Goal: Check status

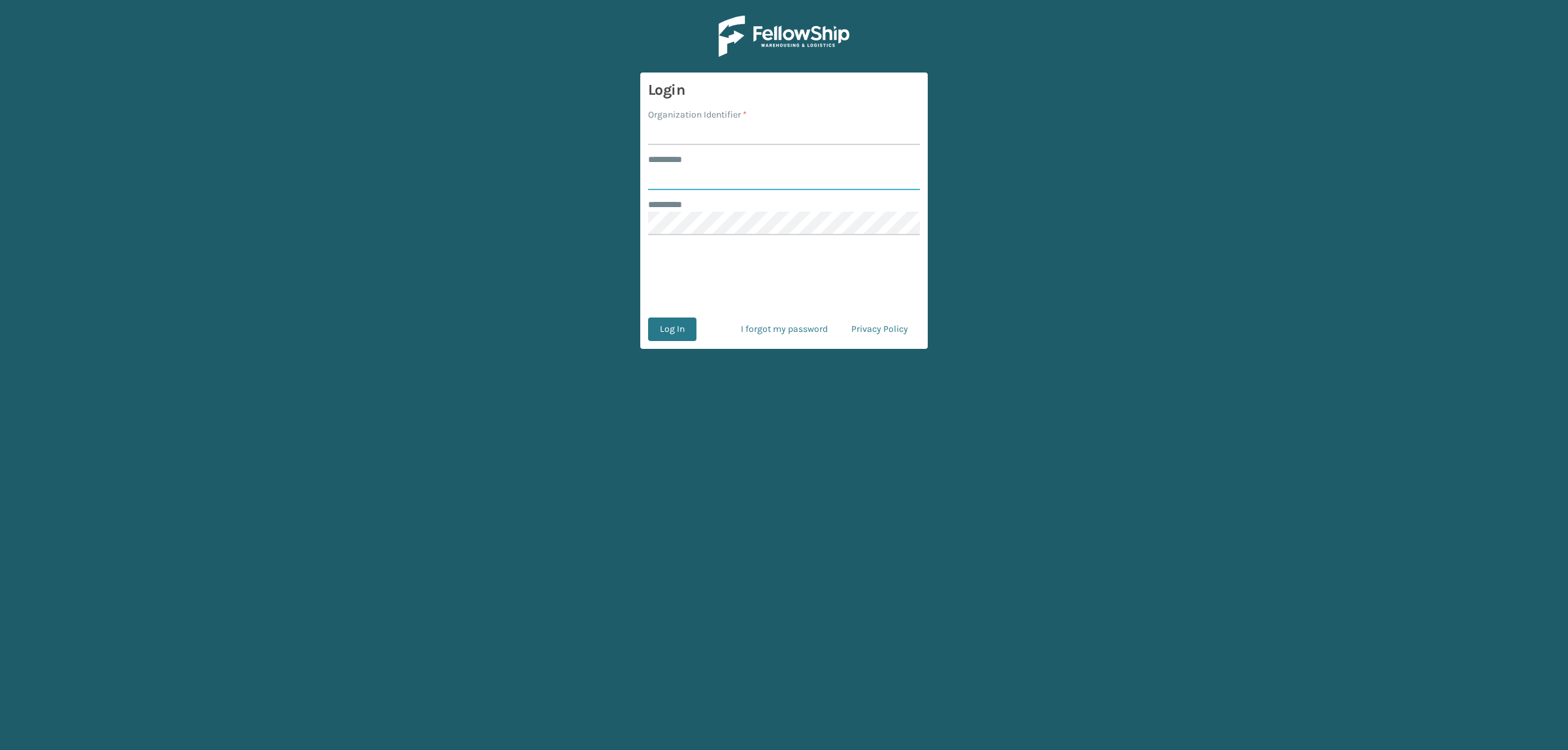
type input "**********"
click at [732, 148] on form "**********" at bounding box center [784, 210] width 287 height 276
click at [731, 142] on input "Organization Identifier *" at bounding box center [784, 133] width 272 height 24
type input "superadminorganization"
click at [687, 330] on button "Log In" at bounding box center [672, 329] width 48 height 24
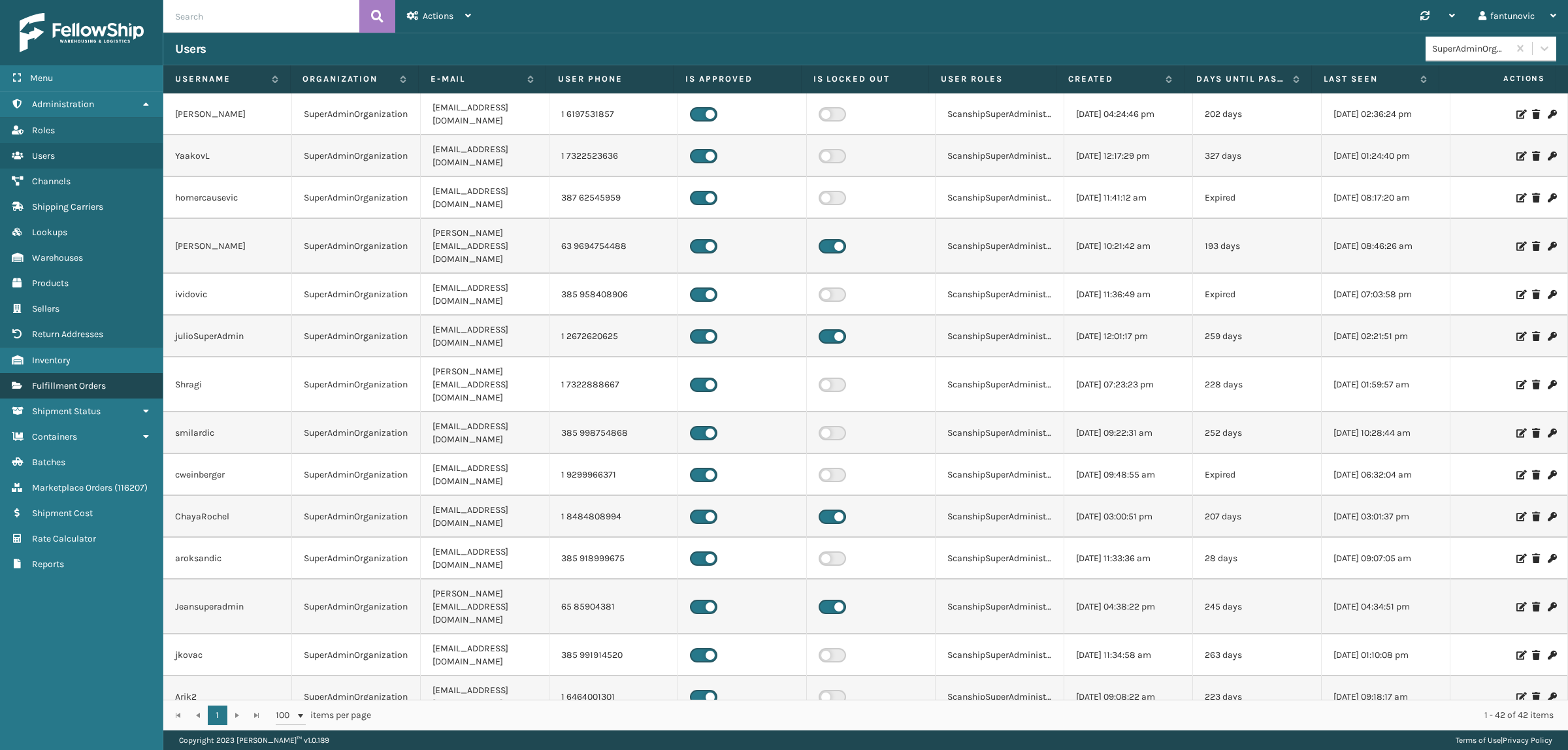
click at [64, 381] on span "Fulfillment Orders" at bounding box center [69, 386] width 74 height 11
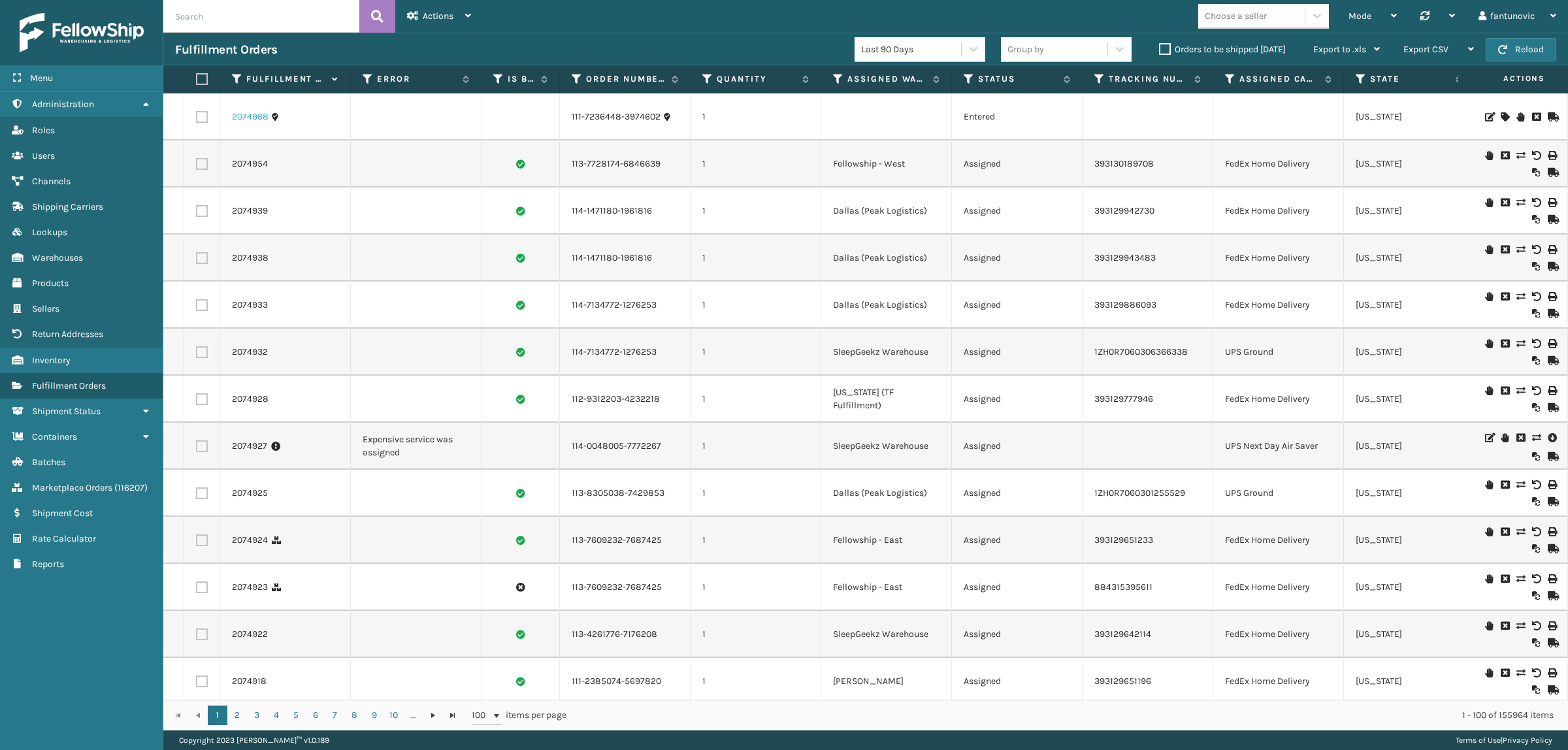
click at [239, 118] on link "2074968" at bounding box center [249, 117] width 36 height 13
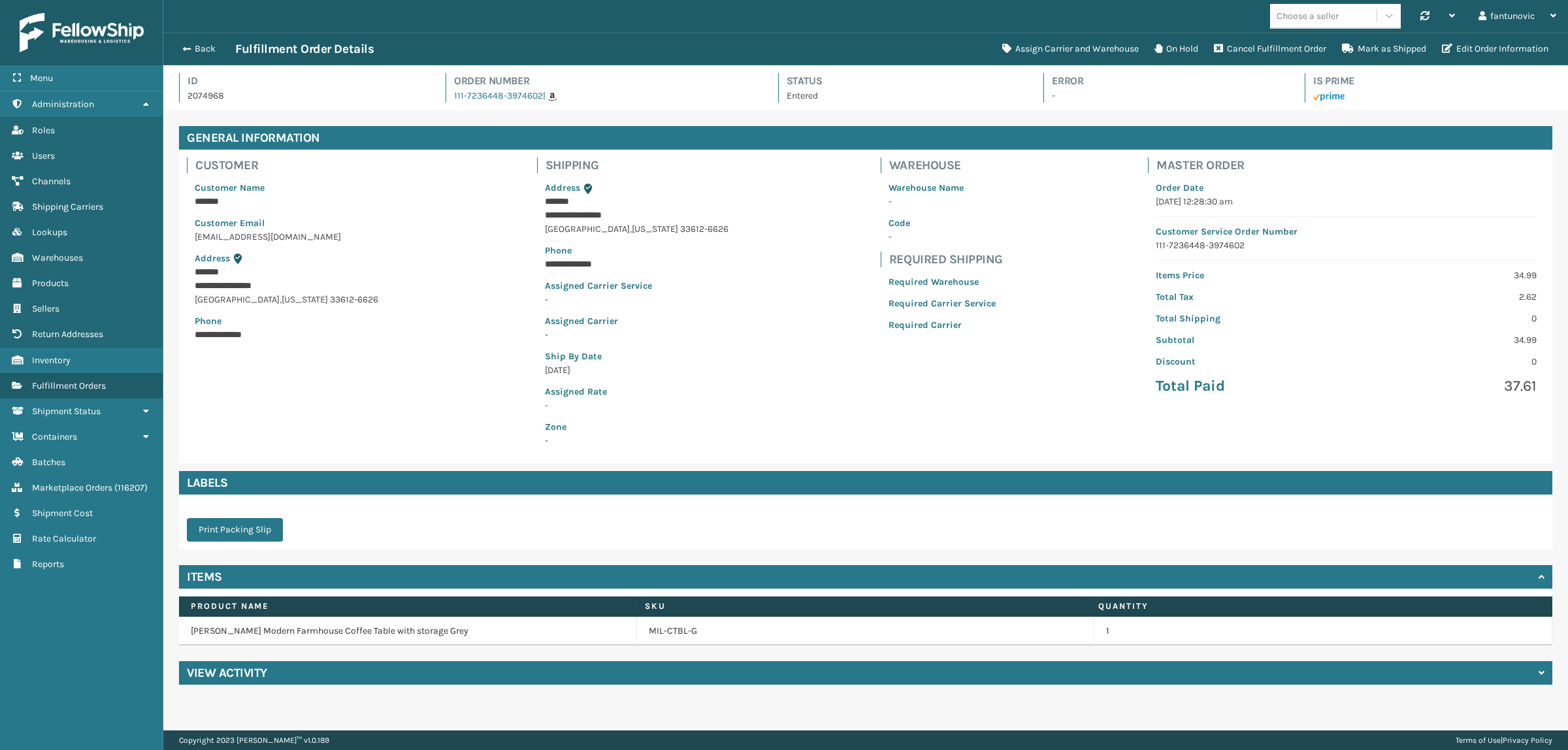
scroll to position [30, 1405]
click at [175, 53] on button "Back" at bounding box center [205, 49] width 60 height 12
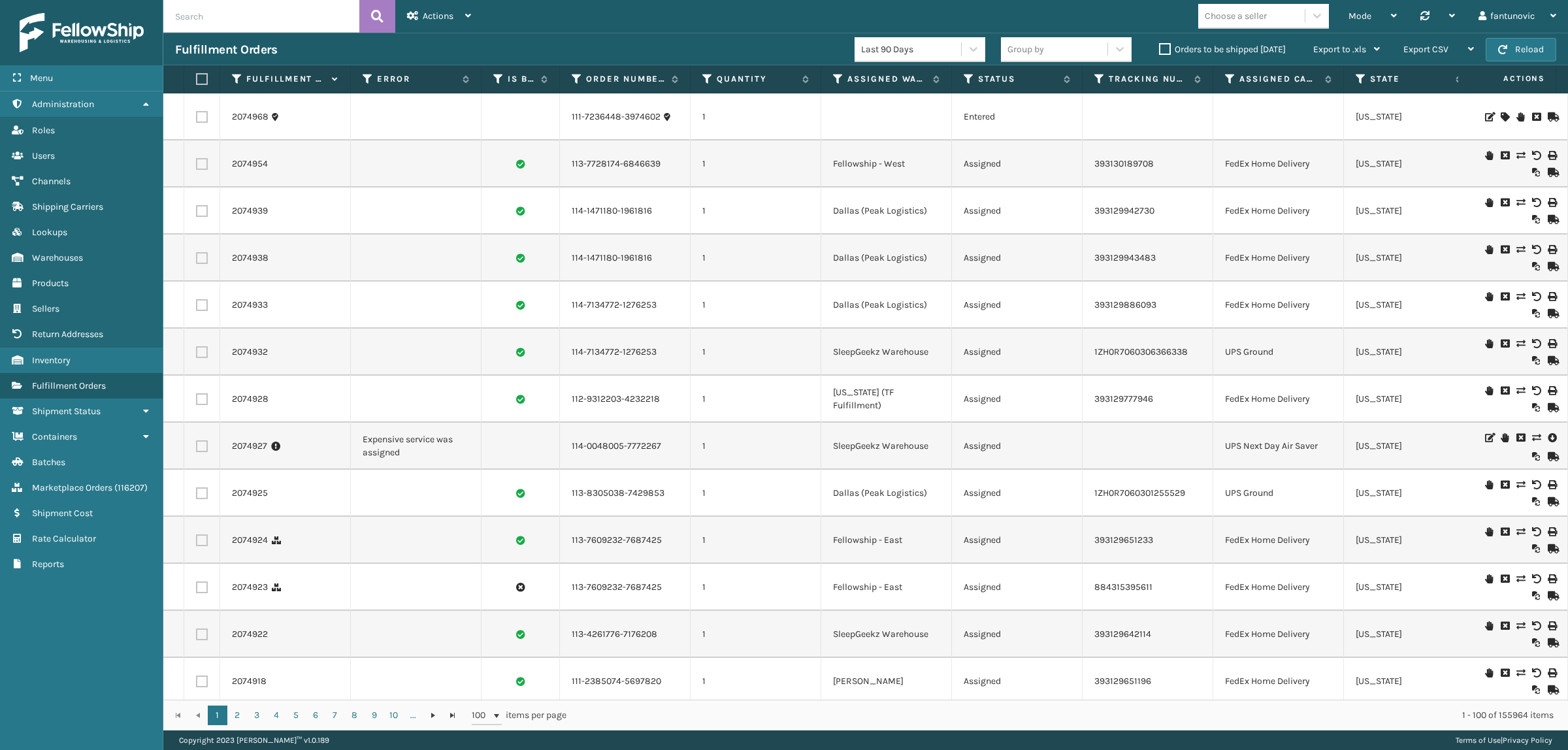
click at [215, 10] on input "text" at bounding box center [261, 16] width 196 height 33
paste input "113-0351072-2293046"
type input "113-0351072-2293046"
click at [387, 19] on button at bounding box center [377, 16] width 36 height 33
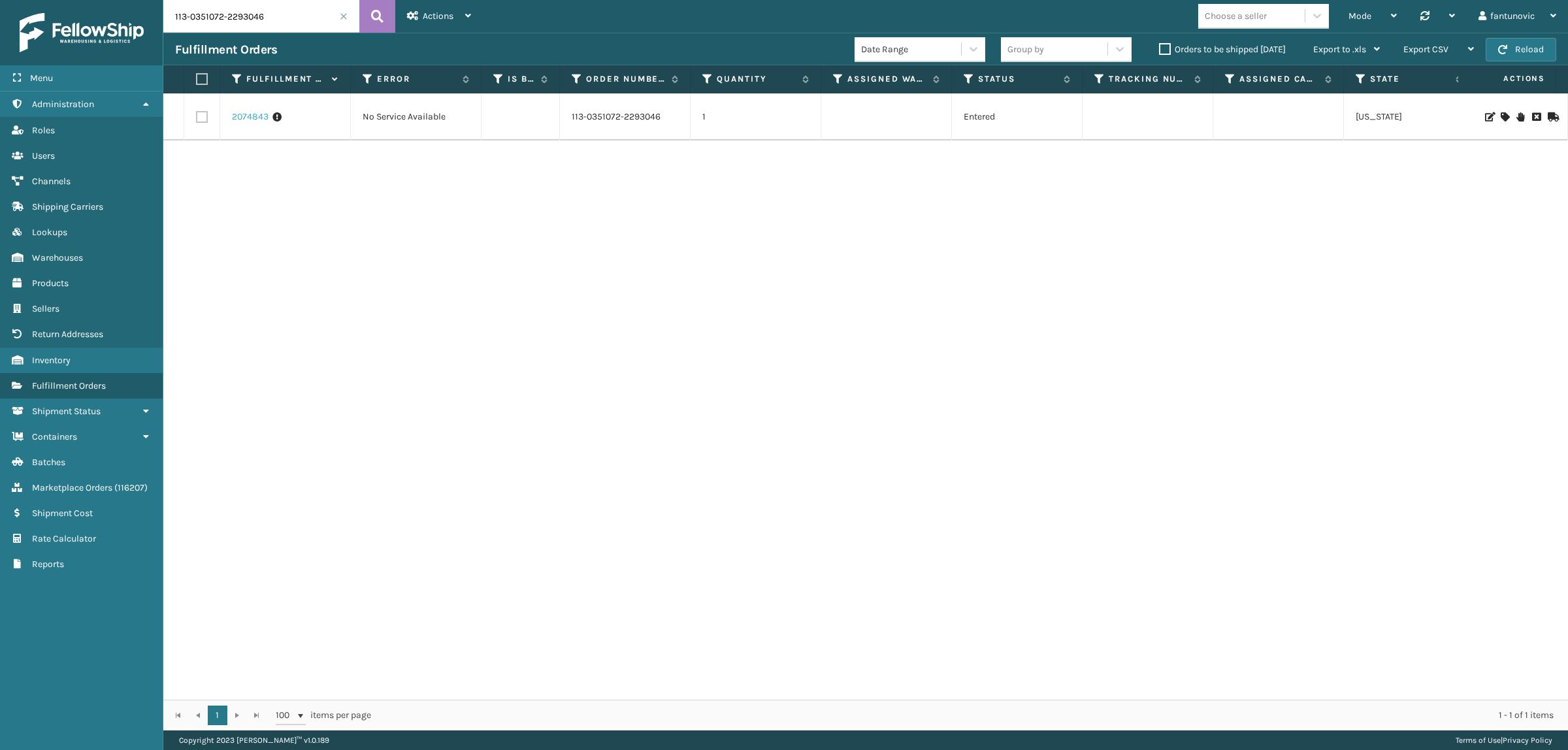
click at [258, 118] on link "2074843" at bounding box center [249, 117] width 36 height 13
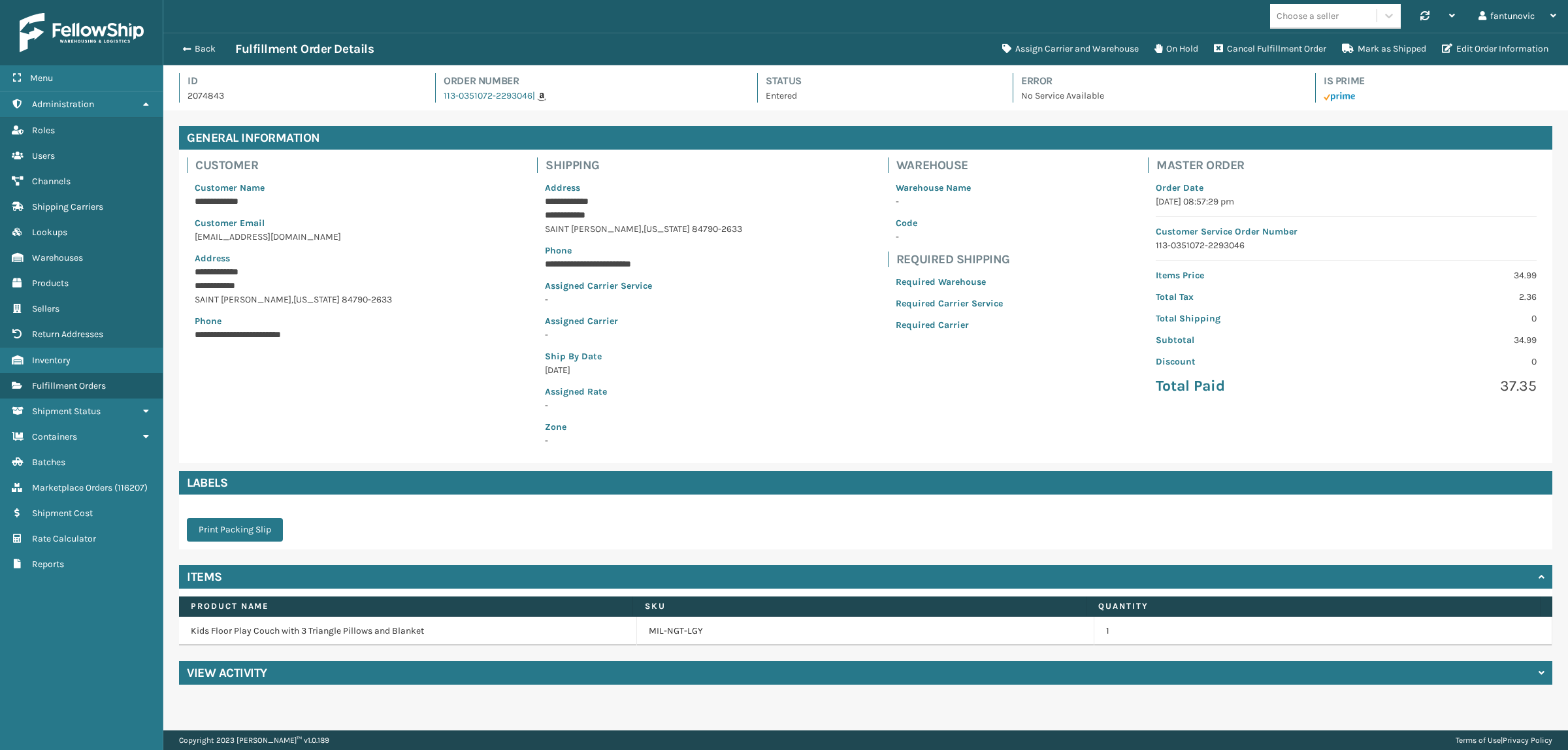
scroll to position [30, 1405]
drag, startPoint x: 1137, startPoint y: 98, endPoint x: 942, endPoint y: 84, distance: 195.5
click at [942, 84] on div "Id 2074843 Order Number 113-0351072-2293046 | Status Entered Error No Service A…" at bounding box center [865, 92] width 1373 height 37
click at [941, 84] on h4 "Status" at bounding box center [877, 81] width 224 height 16
drag, startPoint x: 761, startPoint y: 81, endPoint x: 1176, endPoint y: 87, distance: 415.0
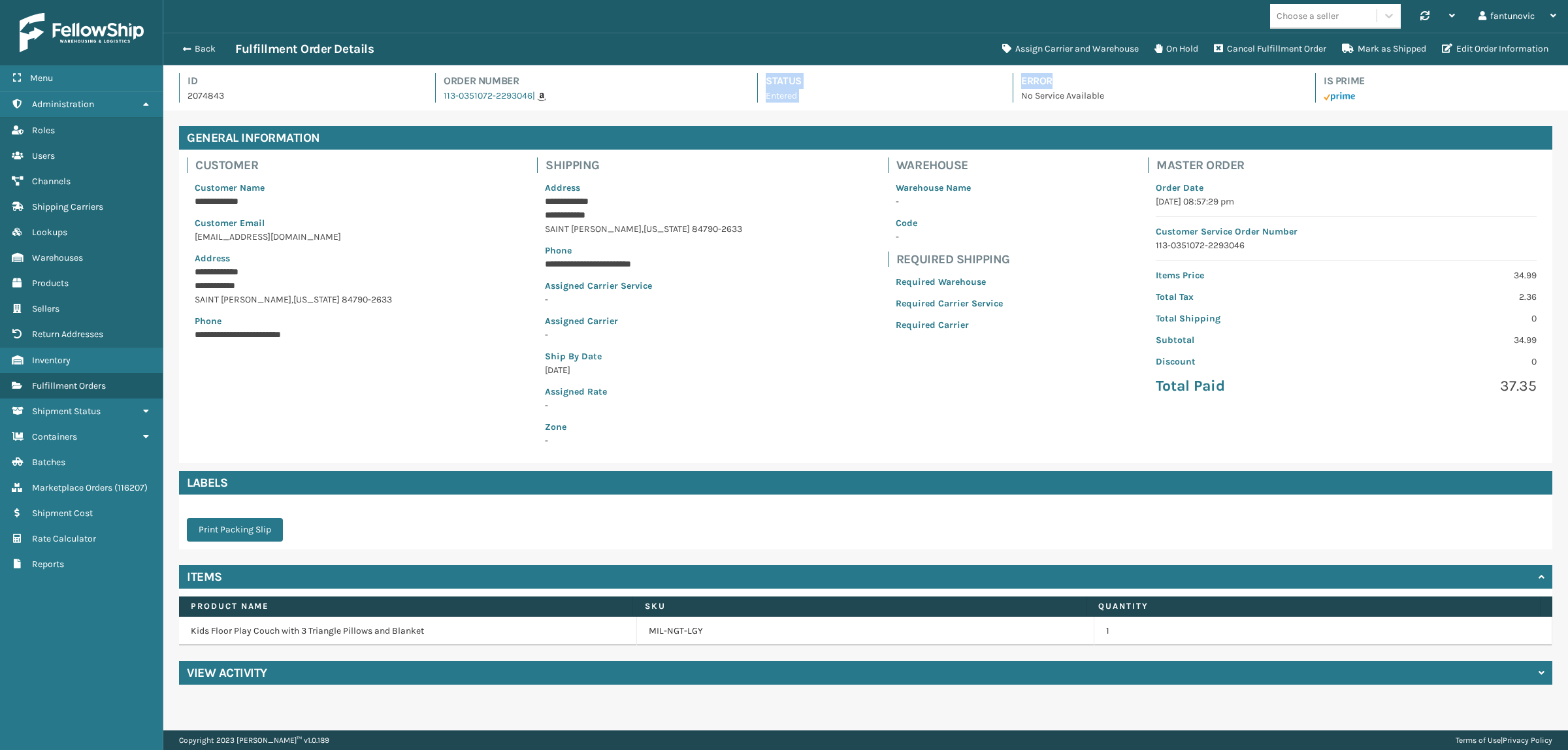
click at [1176, 87] on div "Id 2074843 Order Number 113-0351072-2293046 | Status Entered Error No Service A…" at bounding box center [865, 92] width 1373 height 37
click at [1155, 107] on div "Id 2074843 Order Number 113-0351072-2293046 | Status Entered Error No Service A…" at bounding box center [865, 92] width 1373 height 37
drag, startPoint x: 1149, startPoint y: 107, endPoint x: 720, endPoint y: 93, distance: 429.2
click at [720, 93] on div "Id 2074843 Order Number 113-0351072-2293046 | Status Entered Error No Service A…" at bounding box center [865, 92] width 1373 height 37
click at [720, 93] on div "Order Number 113-0351072-2293046 |" at bounding box center [584, 88] width 298 height 30
